Goal: Navigation & Orientation: Find specific page/section

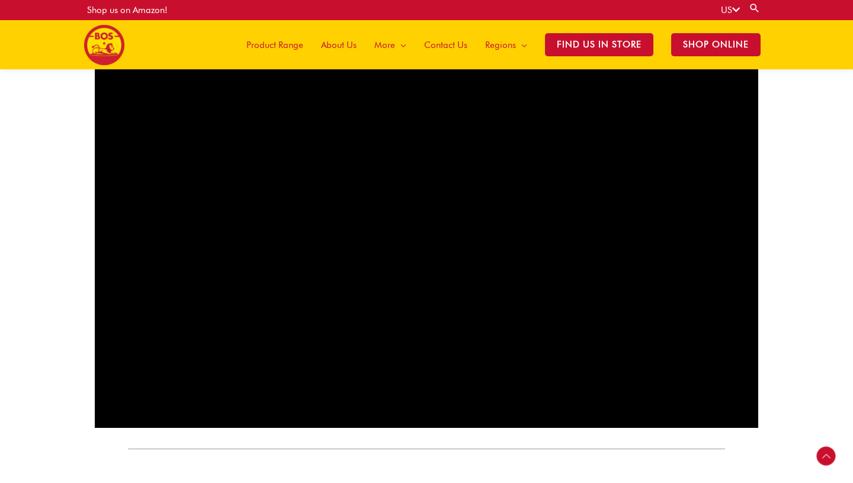
scroll to position [759, 0]
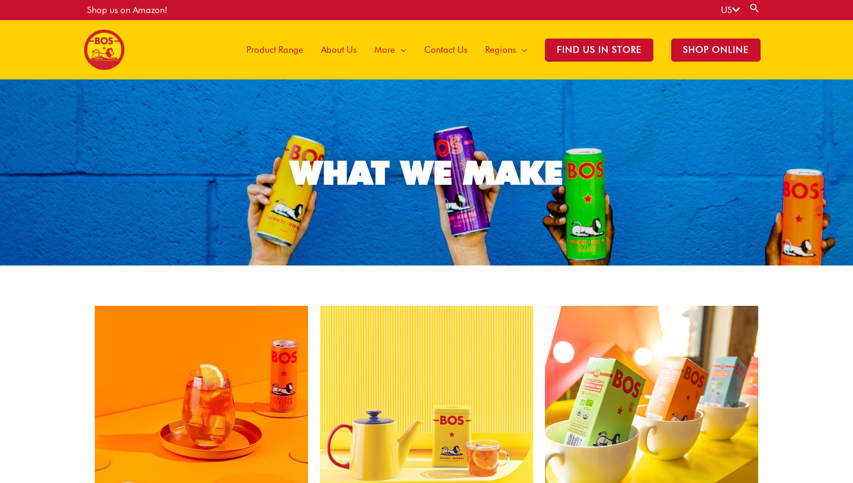
click at [294, 51] on span "Product Range" at bounding box center [274, 50] width 57 height 36
